Goal: Task Accomplishment & Management: Manage account settings

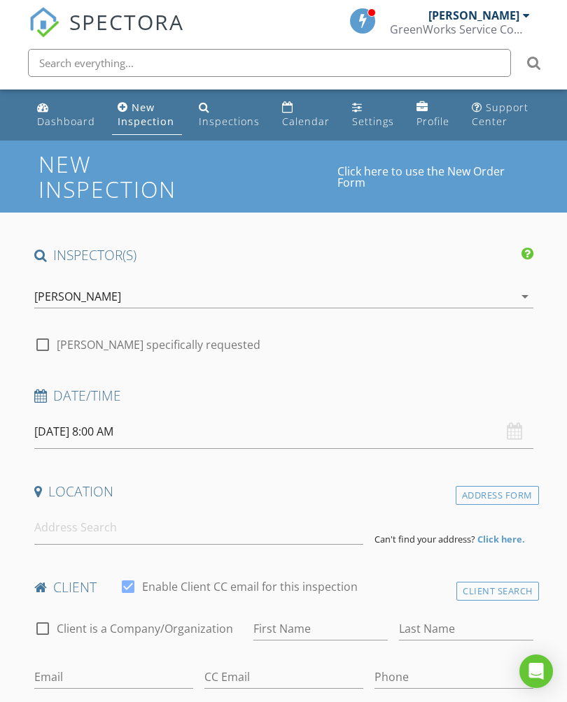
click at [59, 109] on link "Dashboard" at bounding box center [65, 115] width 69 height 40
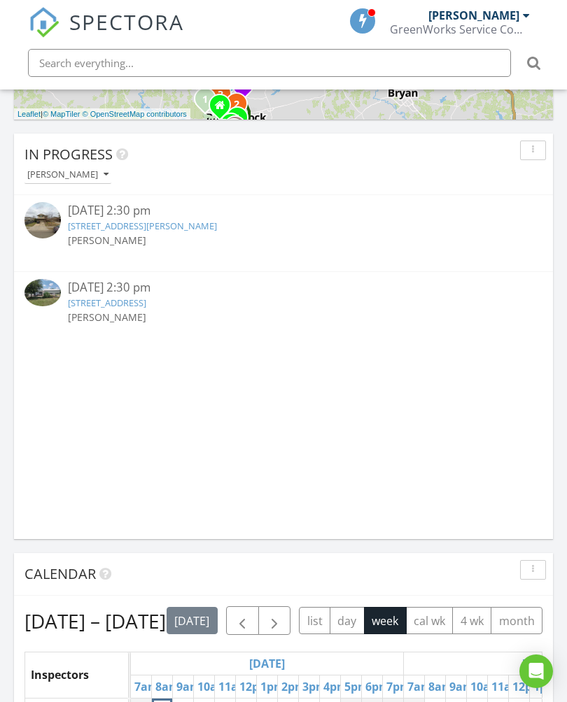
scroll to position [904, 0]
click at [121, 303] on link "6313 Standing Rock Rd, Bryan, TX 77808" at bounding box center [107, 303] width 78 height 13
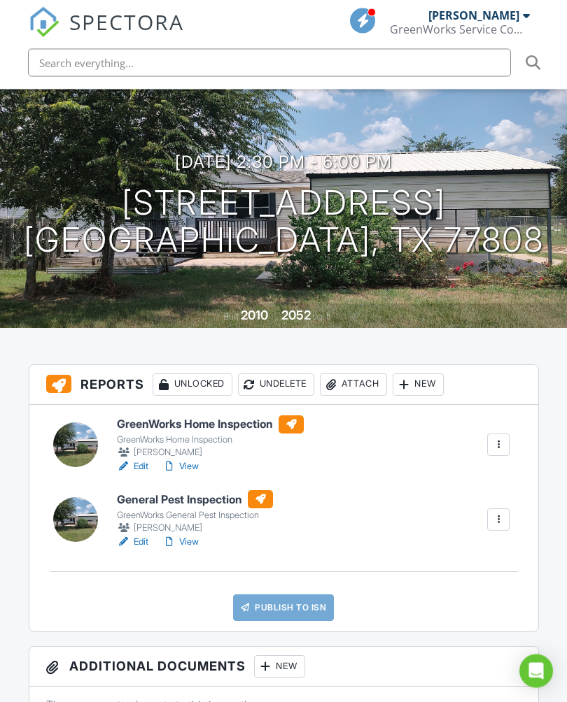
scroll to position [129, 0]
click at [178, 441] on div "GreenWorks Home Inspection" at bounding box center [210, 439] width 187 height 11
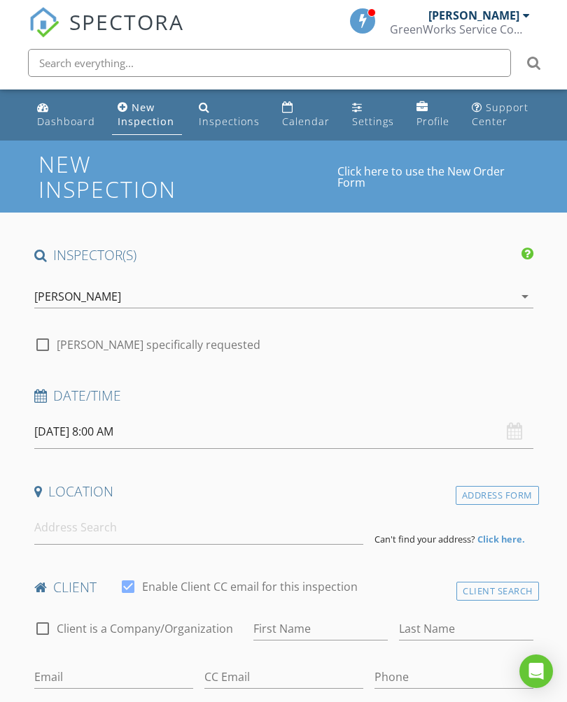
click at [61, 118] on div "Dashboard" at bounding box center [66, 121] width 58 height 13
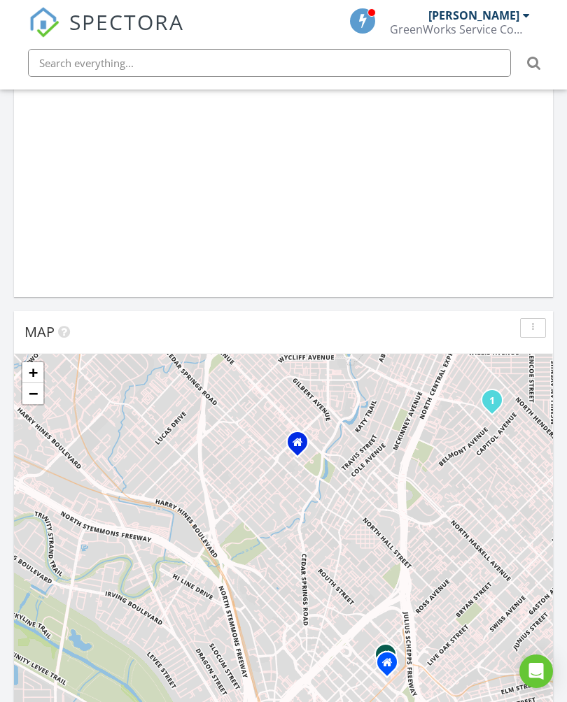
scroll to position [423, 0]
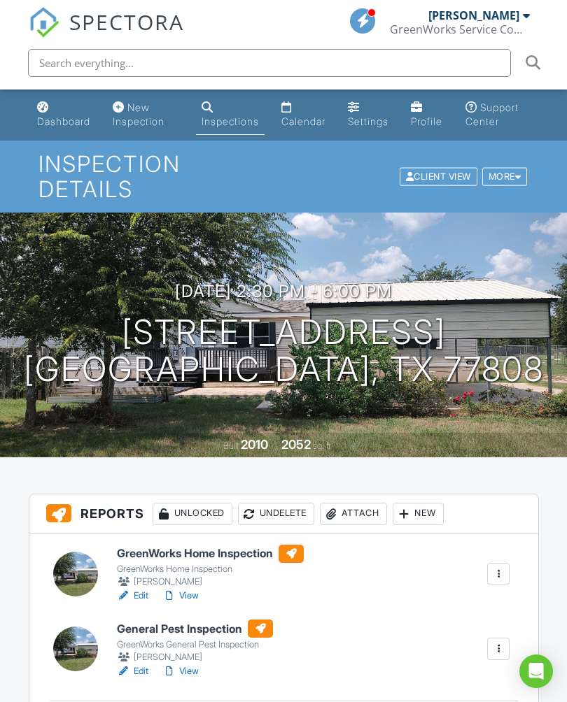
click at [188, 557] on h6 "GreenWorks Home Inspection" at bounding box center [210, 554] width 187 height 18
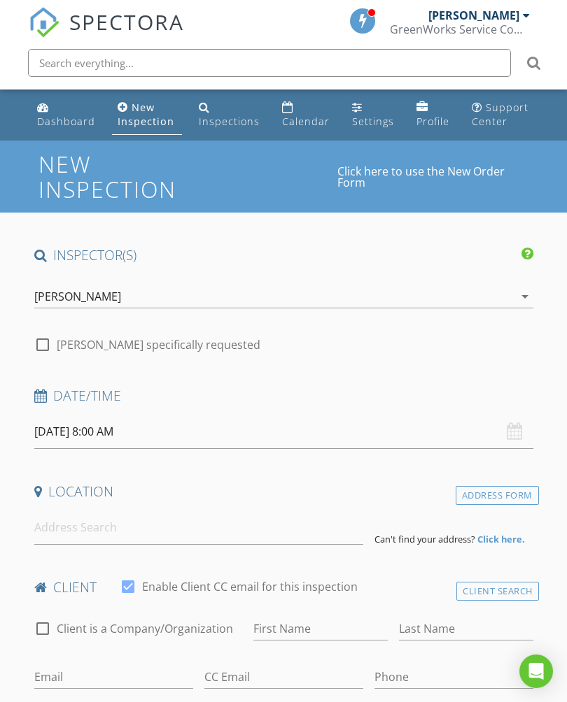
click at [59, 118] on div "Dashboard" at bounding box center [66, 121] width 58 height 13
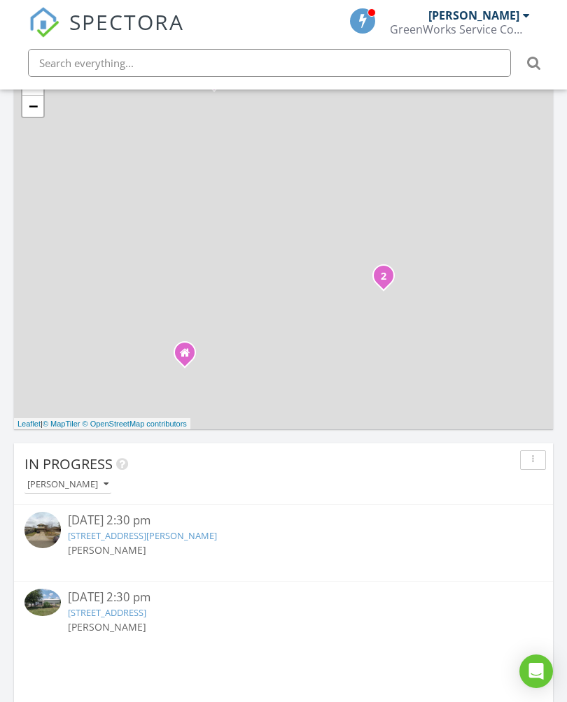
scroll to position [748, 0]
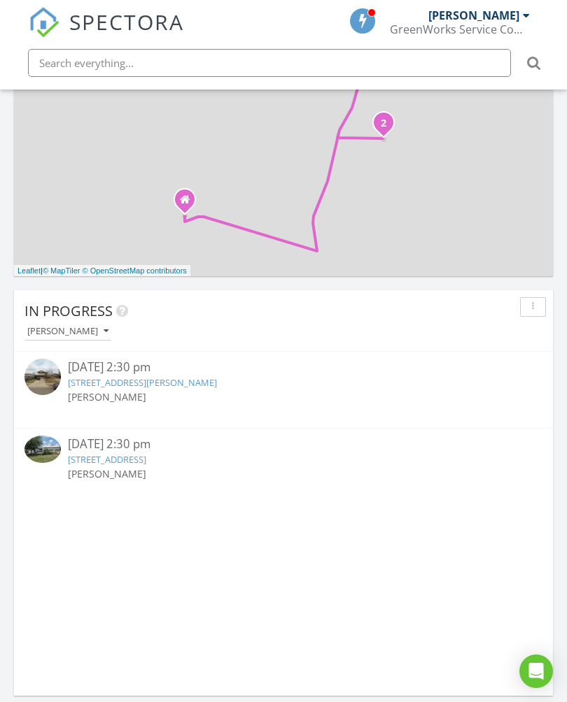
click at [134, 458] on link "6313 Standing Rock Rd, Bryan, TX 77808" at bounding box center [107, 459] width 78 height 13
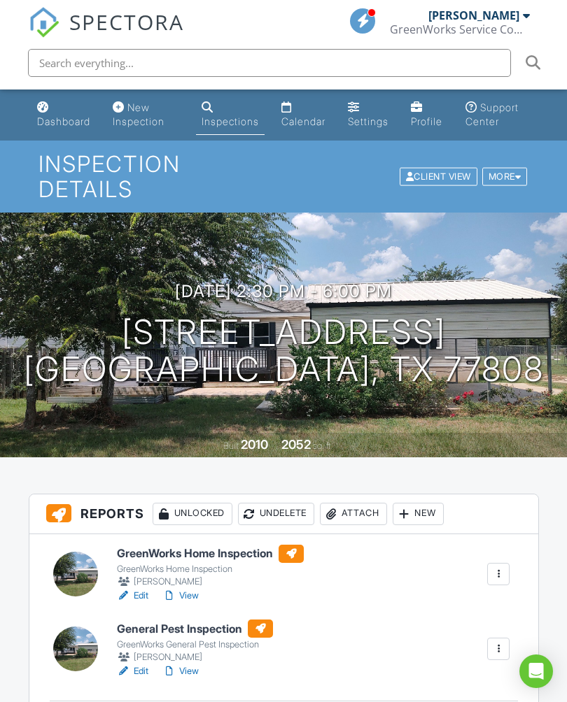
click at [210, 556] on h6 "GreenWorks Home Inspection" at bounding box center [210, 554] width 187 height 18
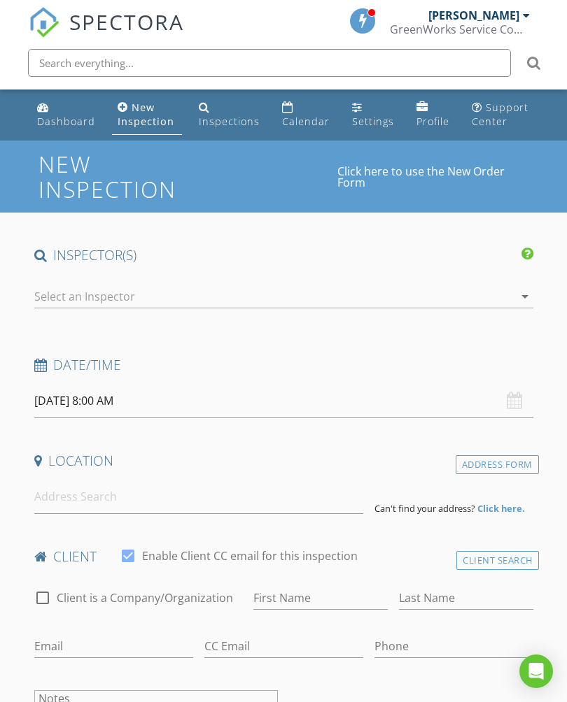
click at [61, 121] on div "Dashboard" at bounding box center [66, 121] width 58 height 13
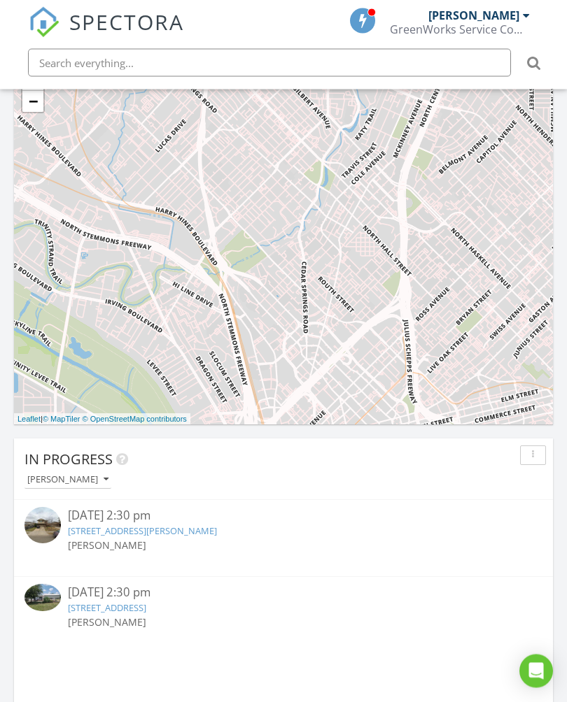
scroll to position [826, 0]
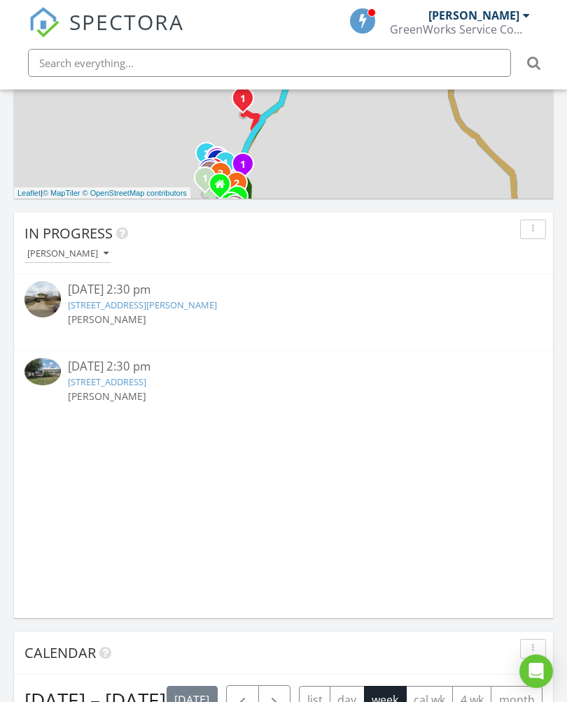
click at [107, 378] on link "6313 Standing Rock Rd, Bryan, TX 77808" at bounding box center [107, 382] width 78 height 13
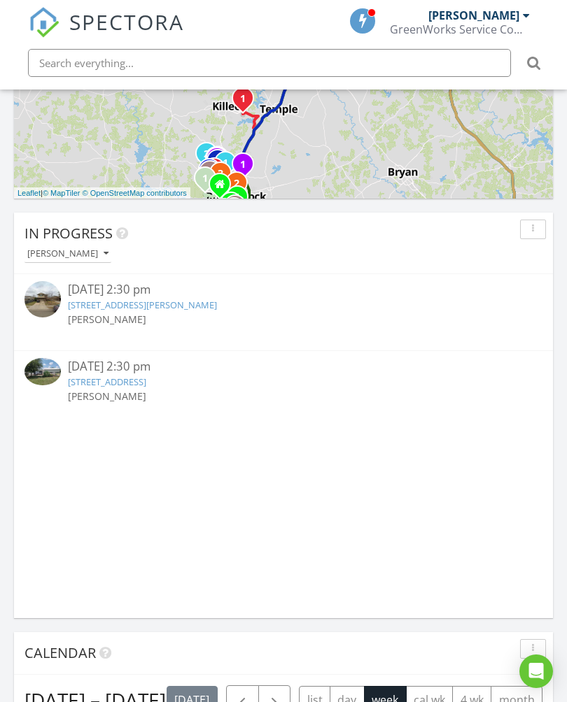
click at [103, 376] on link "6313 Standing Rock Rd, Bryan, TX 77808" at bounding box center [107, 382] width 78 height 13
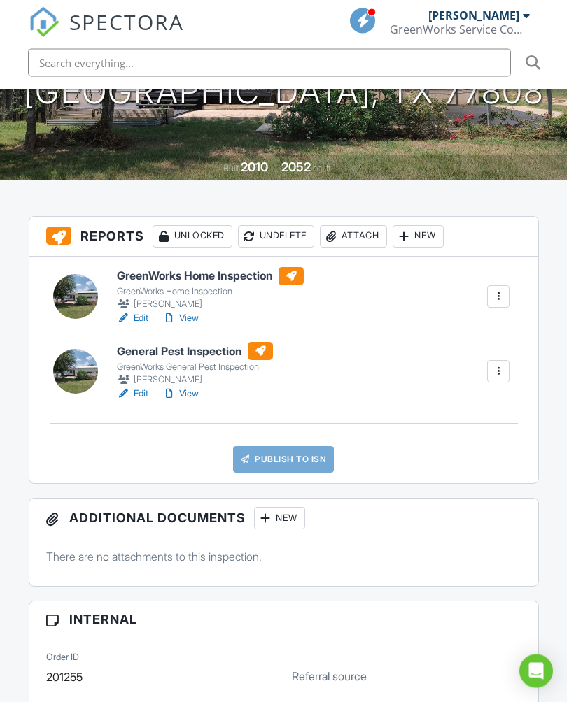
scroll to position [277, 0]
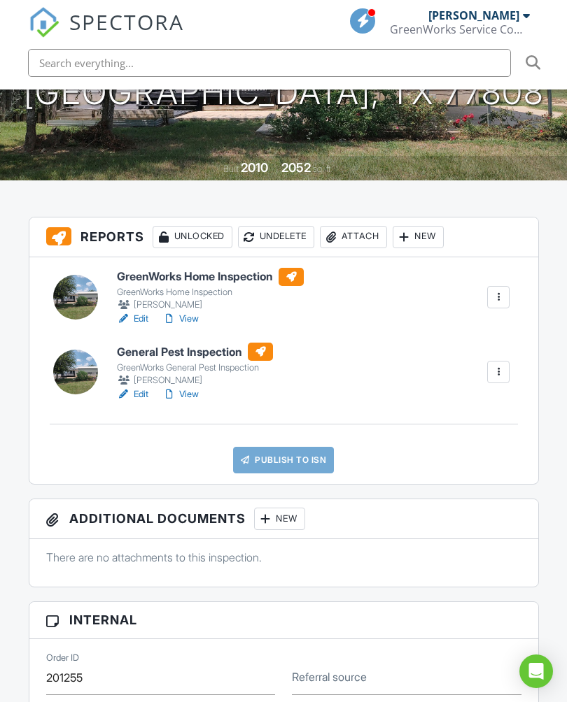
click at [297, 453] on link "Publish to ISN" at bounding box center [283, 460] width 101 height 27
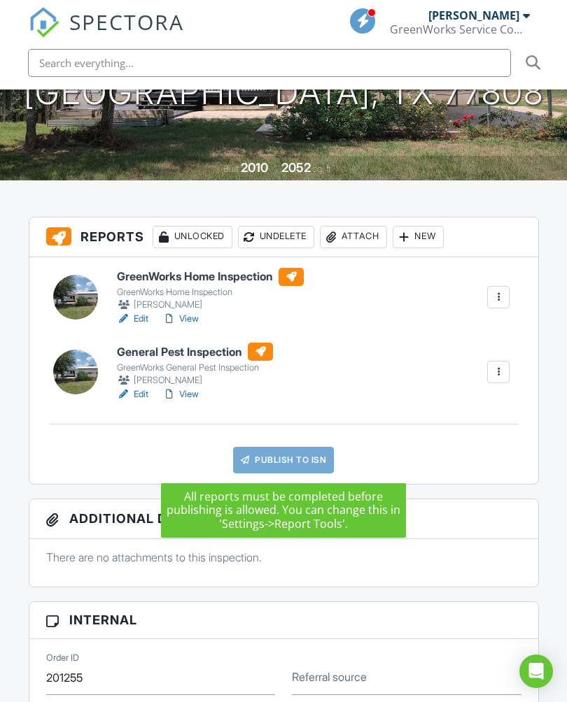
click at [445, 457] on div "Publish to ISN" at bounding box center [283, 460] width 475 height 27
